Goal: Task Accomplishment & Management: Manage account settings

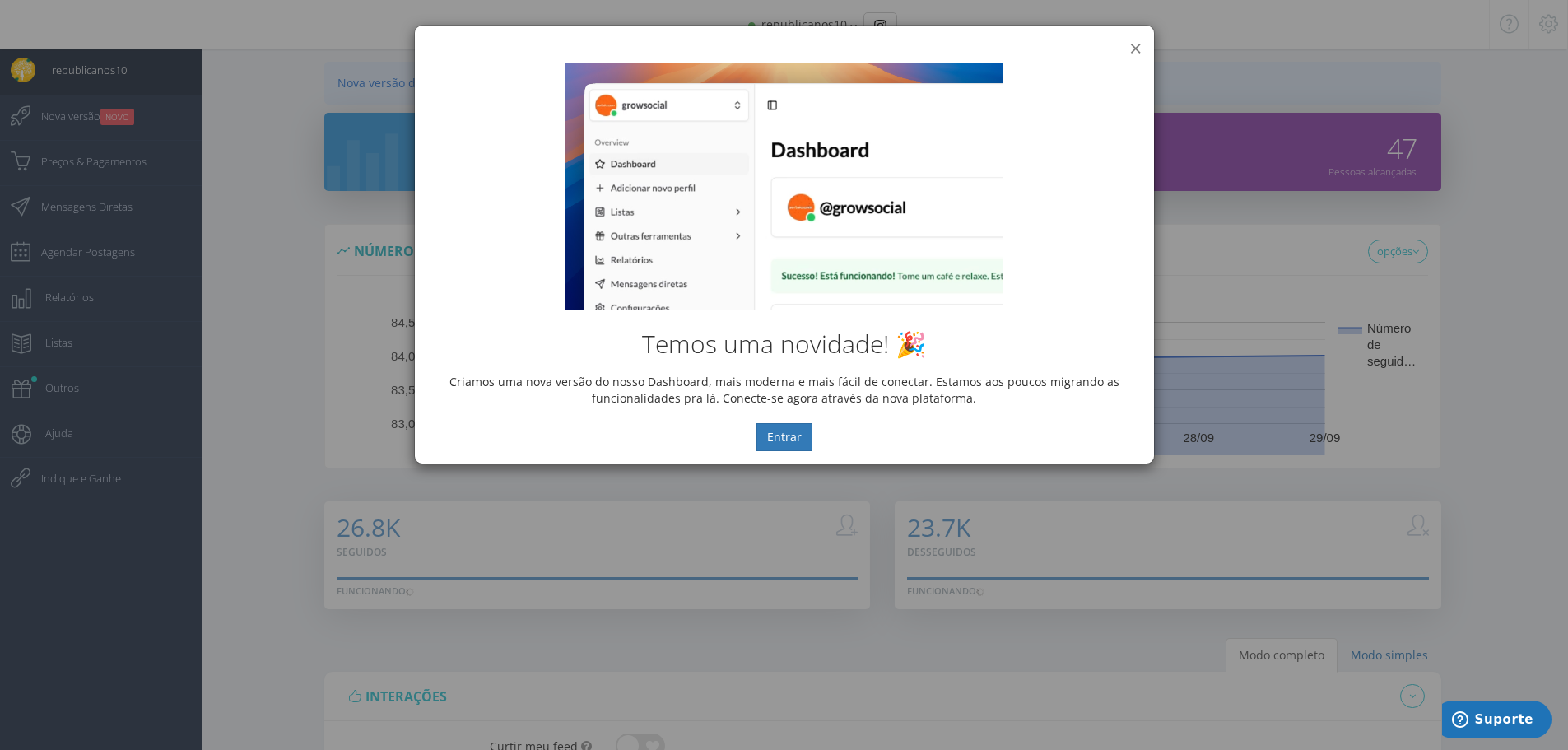
click at [1133, 48] on button "×" at bounding box center [1135, 48] width 12 height 22
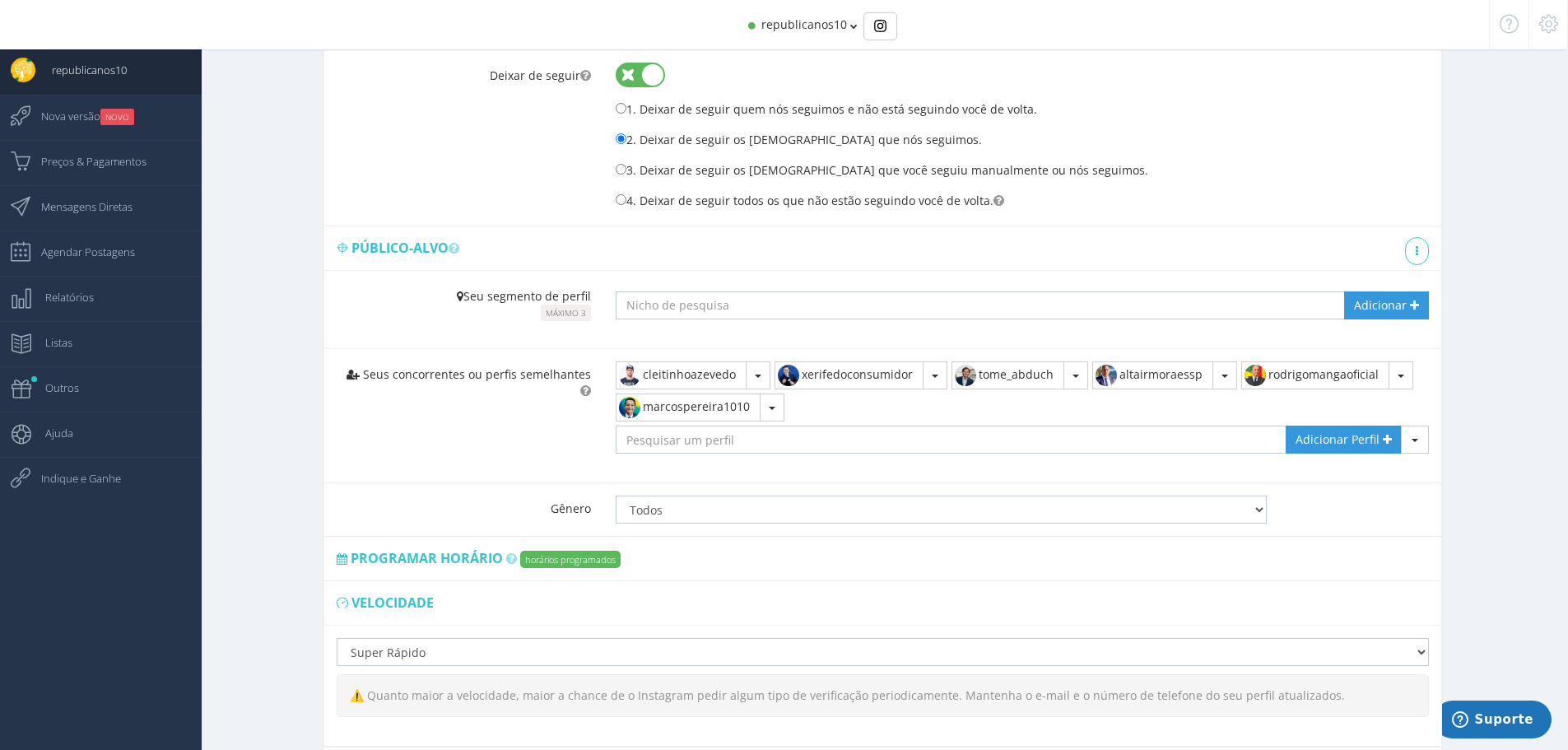
scroll to position [823, 0]
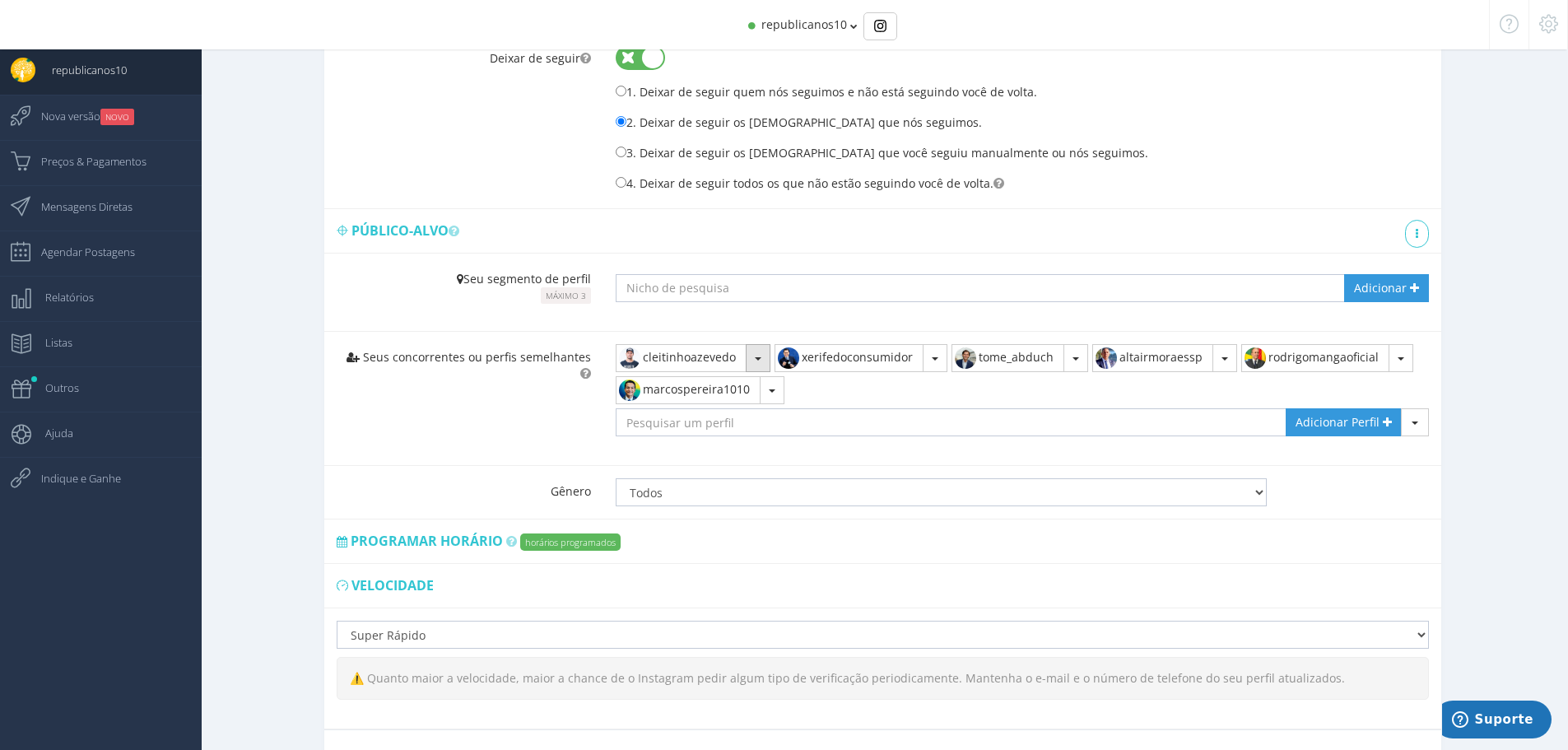
click at [758, 356] on button "button" at bounding box center [758, 358] width 25 height 28
click at [725, 395] on link "Remover" at bounding box center [688, 395] width 142 height 28
click at [498, 412] on div "Seus concorrentes ou perfis semelhantes xerifedoconsumidor Remover" at bounding box center [883, 398] width 1117 height 134
click at [1242, 257] on div "Adicionar Sugestões Verde mais forte significa mais novos seguidores. Não tem m…" at bounding box center [1022, 292] width 838 height 78
click at [741, 422] on input "text" at bounding box center [951, 422] width 671 height 28
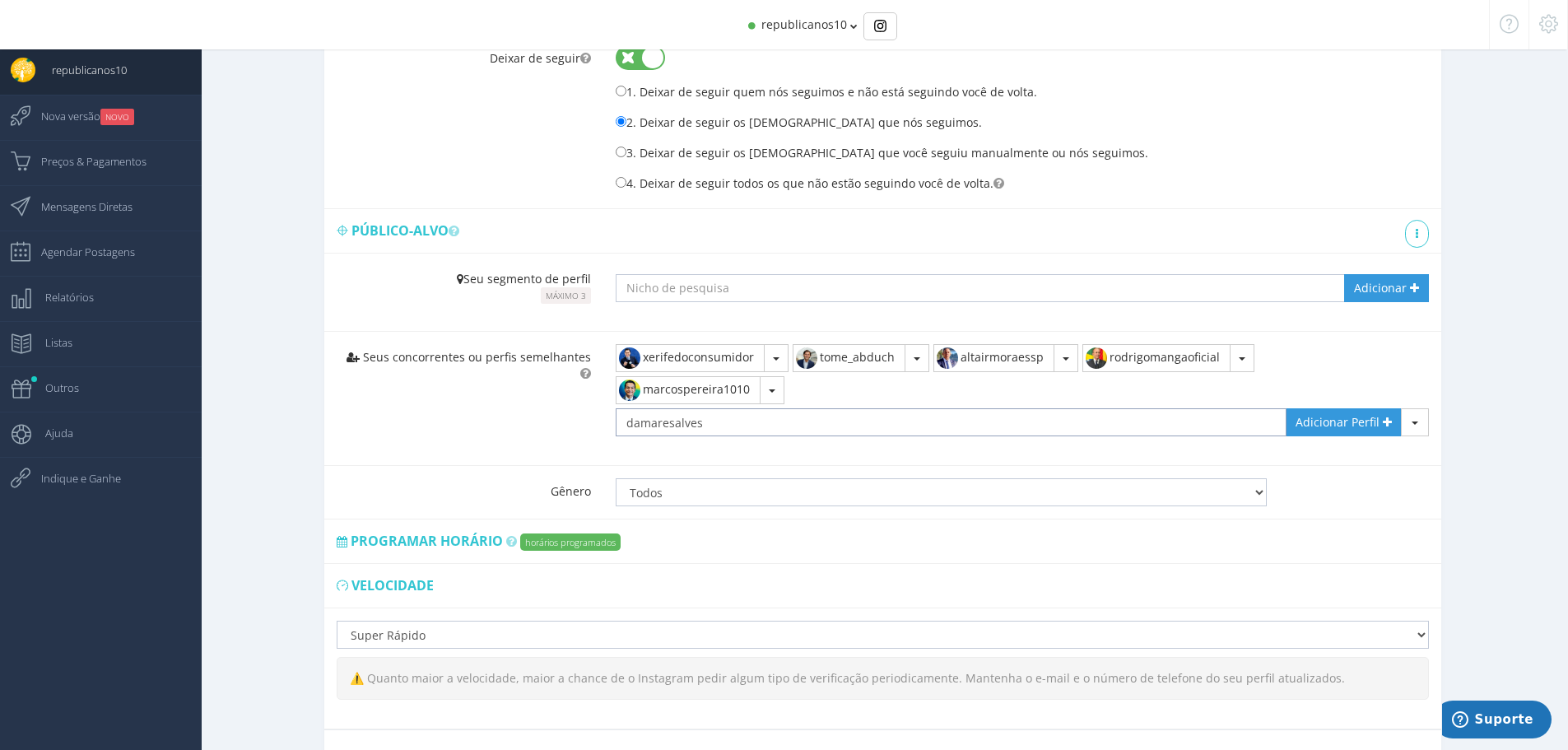
click at [712, 420] on input "damaresalves" at bounding box center [951, 422] width 671 height 28
paste input "oficial"
type input "damaresalvesoficial"
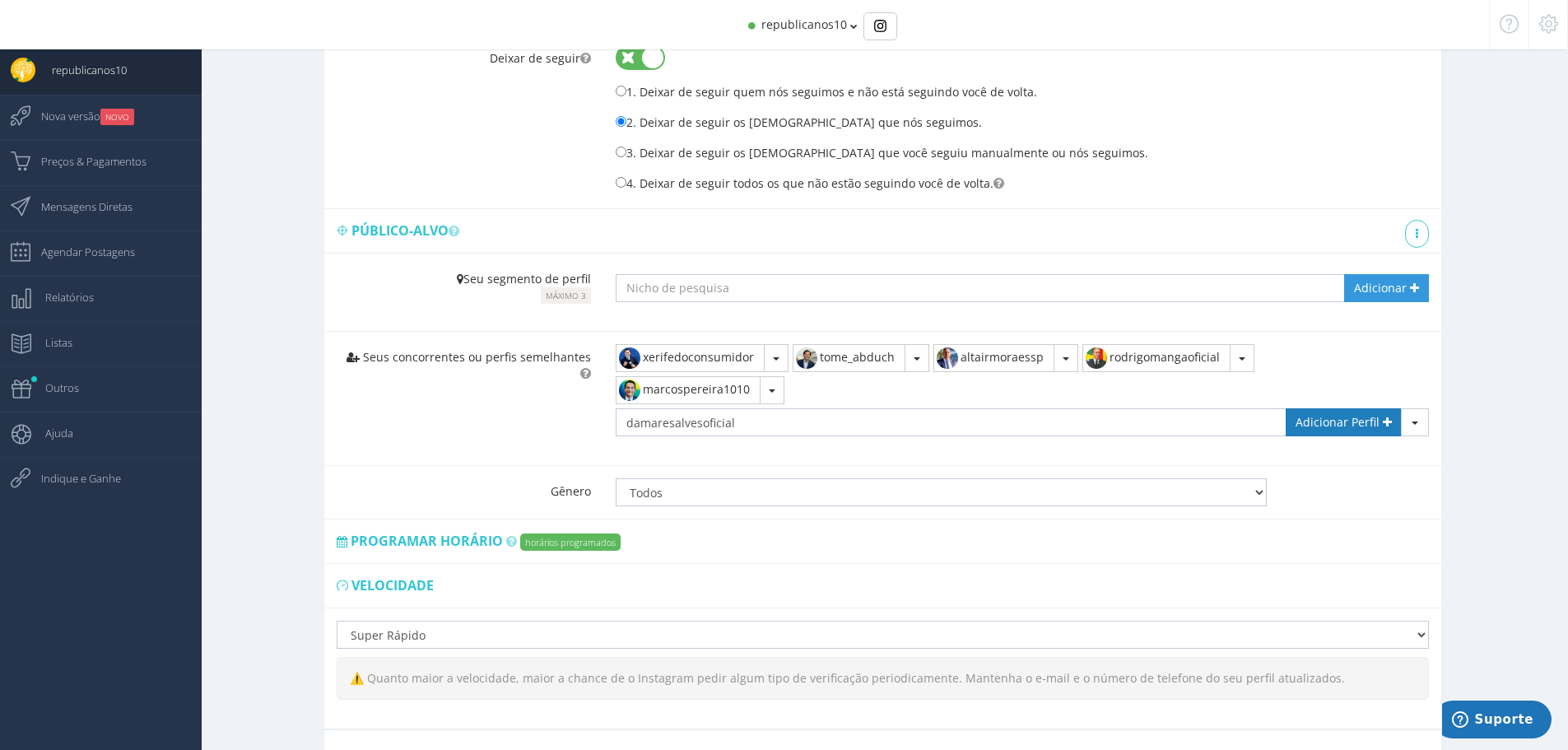
click at [1358, 422] on span "Adicionar Perfil" at bounding box center [1338, 422] width 84 height 15
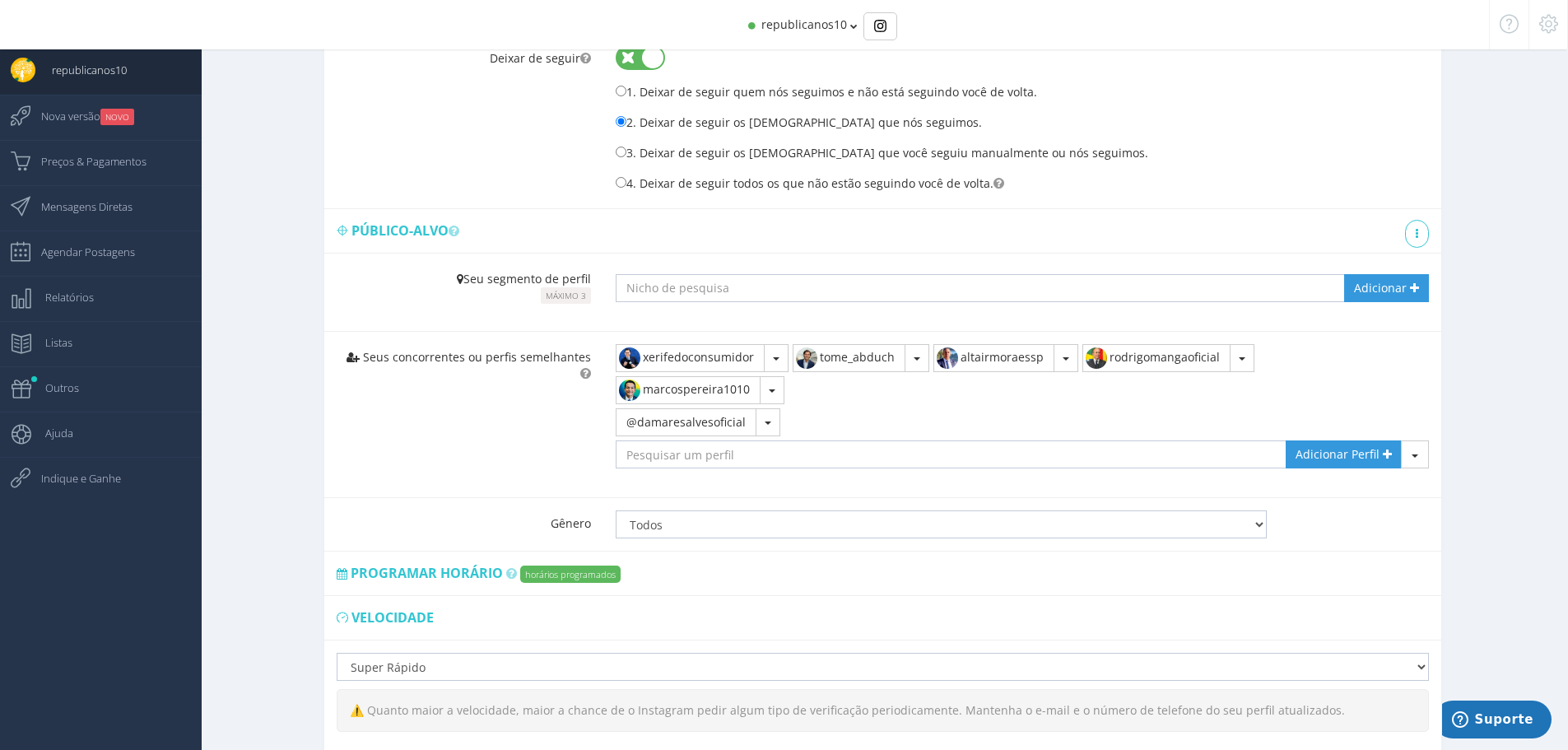
click at [522, 465] on div "Seus concorrentes ou perfis semelhantes xerifedoconsumidor Remover" at bounding box center [883, 415] width 1117 height 167
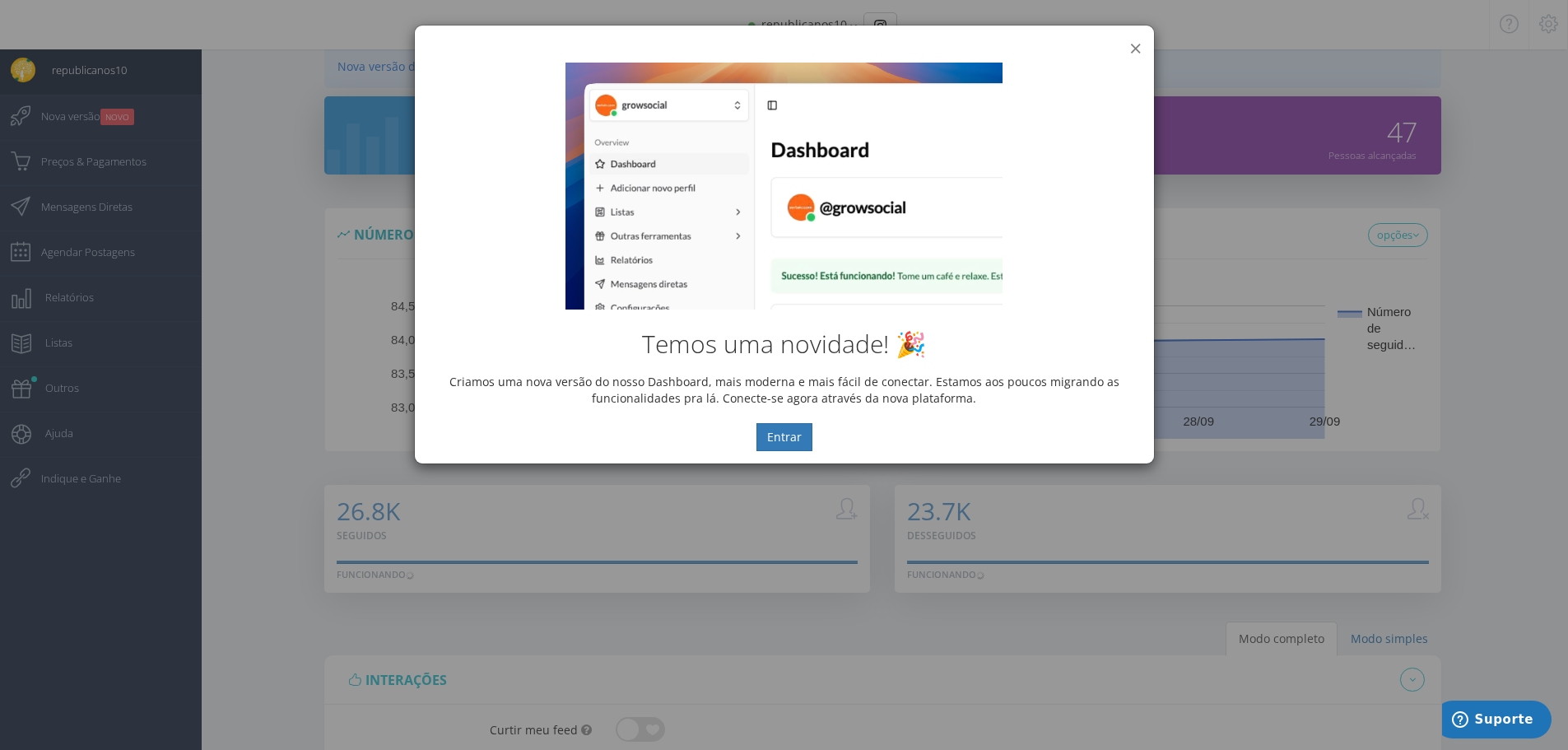
click at [1134, 49] on button "×" at bounding box center [1135, 48] width 12 height 22
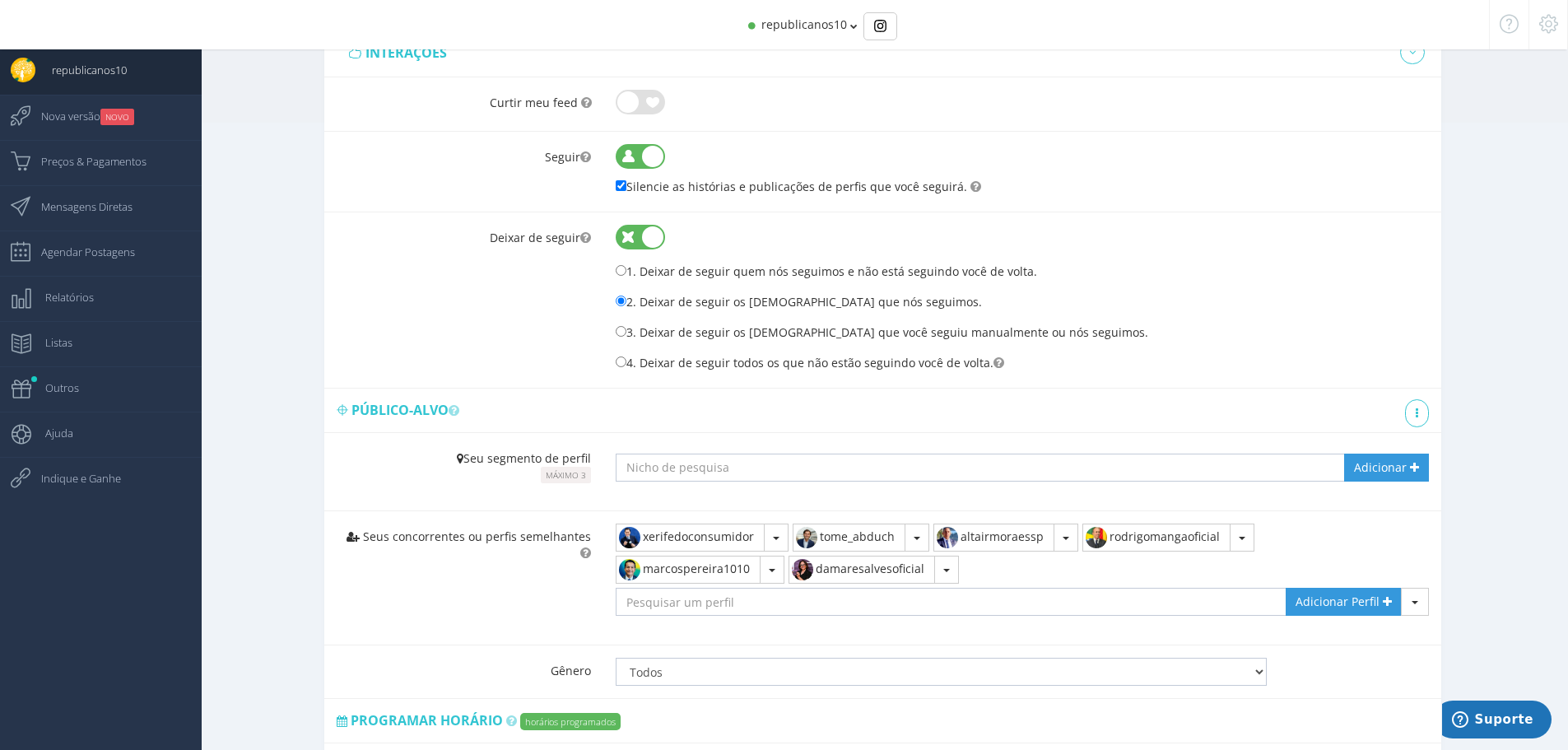
scroll to position [758, 0]
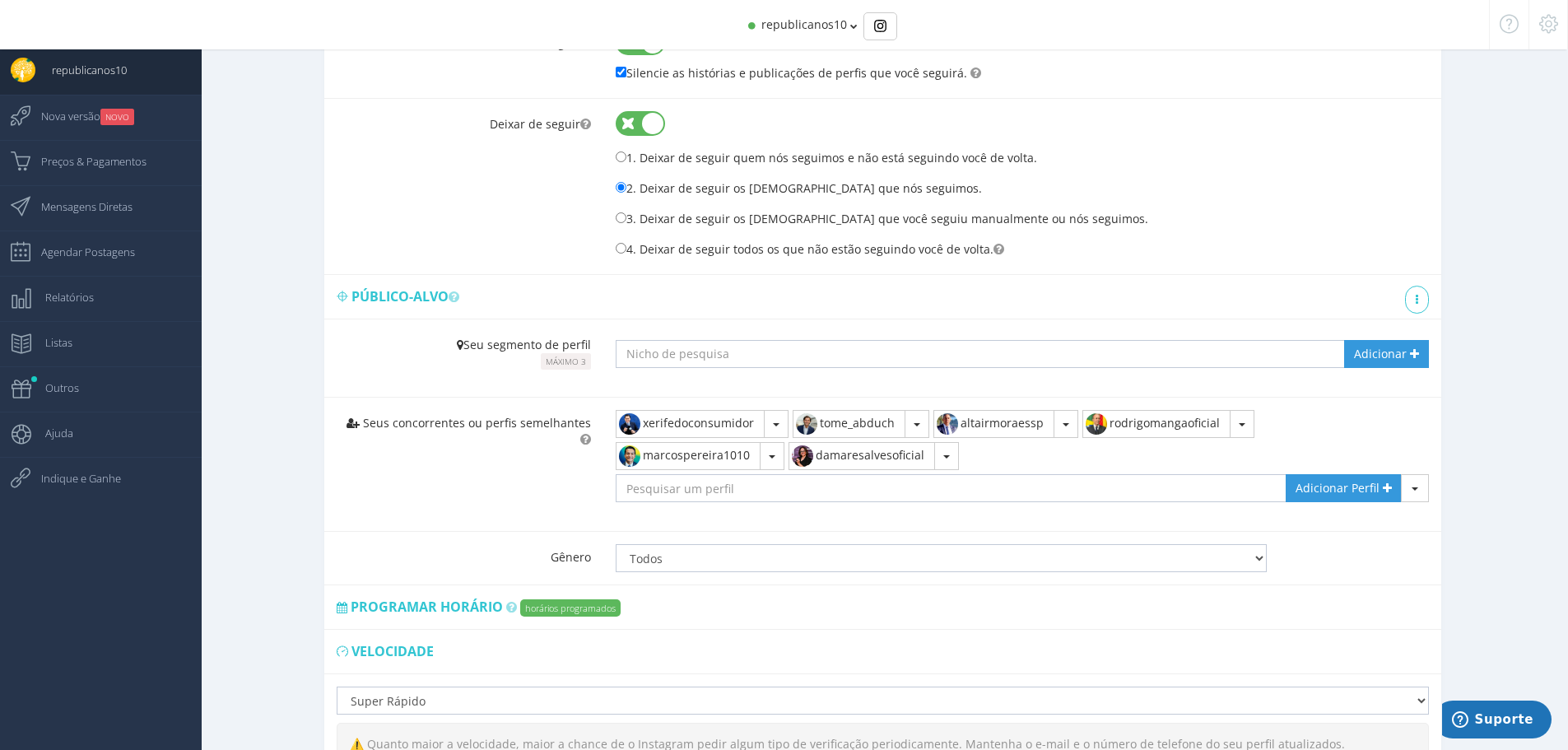
click at [998, 462] on div "xerifedoconsumidor Remover Ver no Instagram tome_abduch Remover Ver no Instagra…" at bounding box center [1022, 464] width 838 height 134
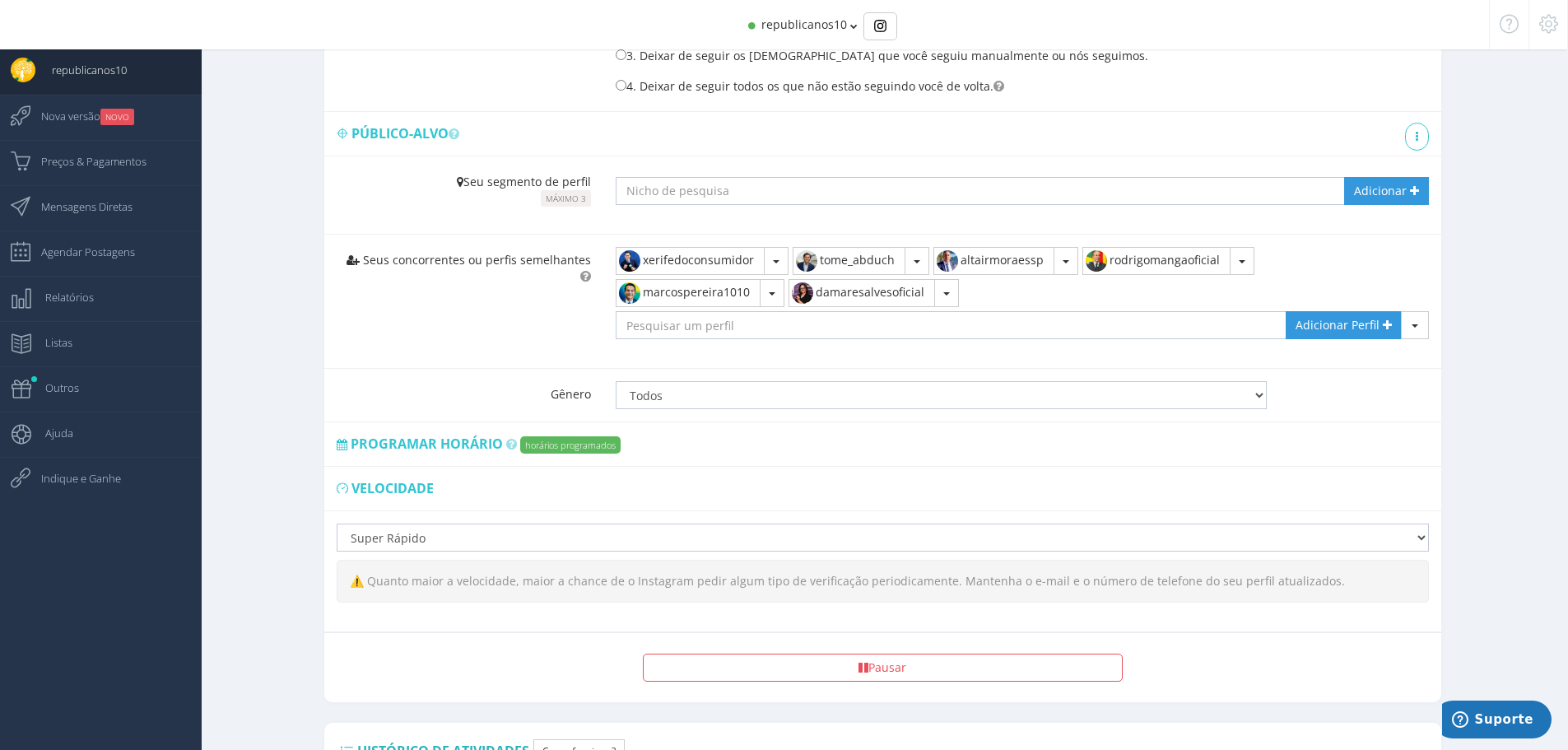
scroll to position [922, 0]
click at [87, 110] on span "Nova versão NOVO" at bounding box center [79, 116] width 109 height 41
